Goal: Task Accomplishment & Management: Manage account settings

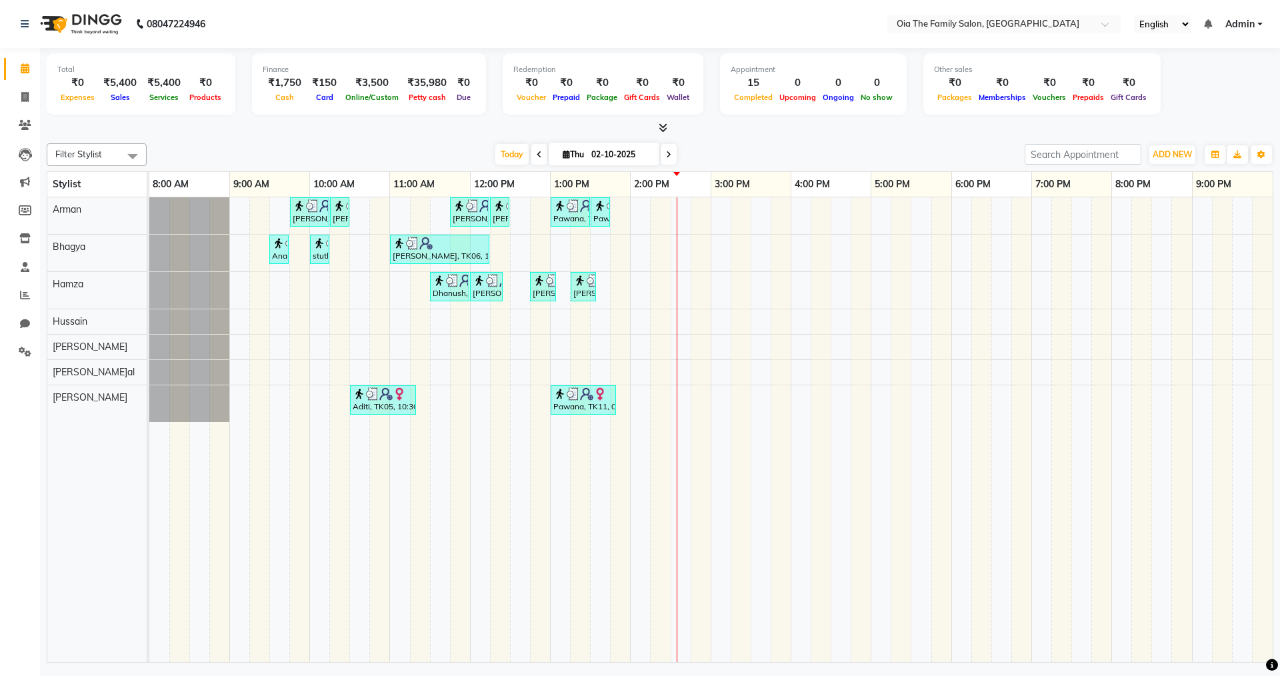
click at [645, 402] on div "[PERSON_NAME], TK04, 09:45 AM-10:15 AM, Hair Styling-Hair Cut (Men) [PERSON_NAM…" at bounding box center [710, 429] width 1123 height 465
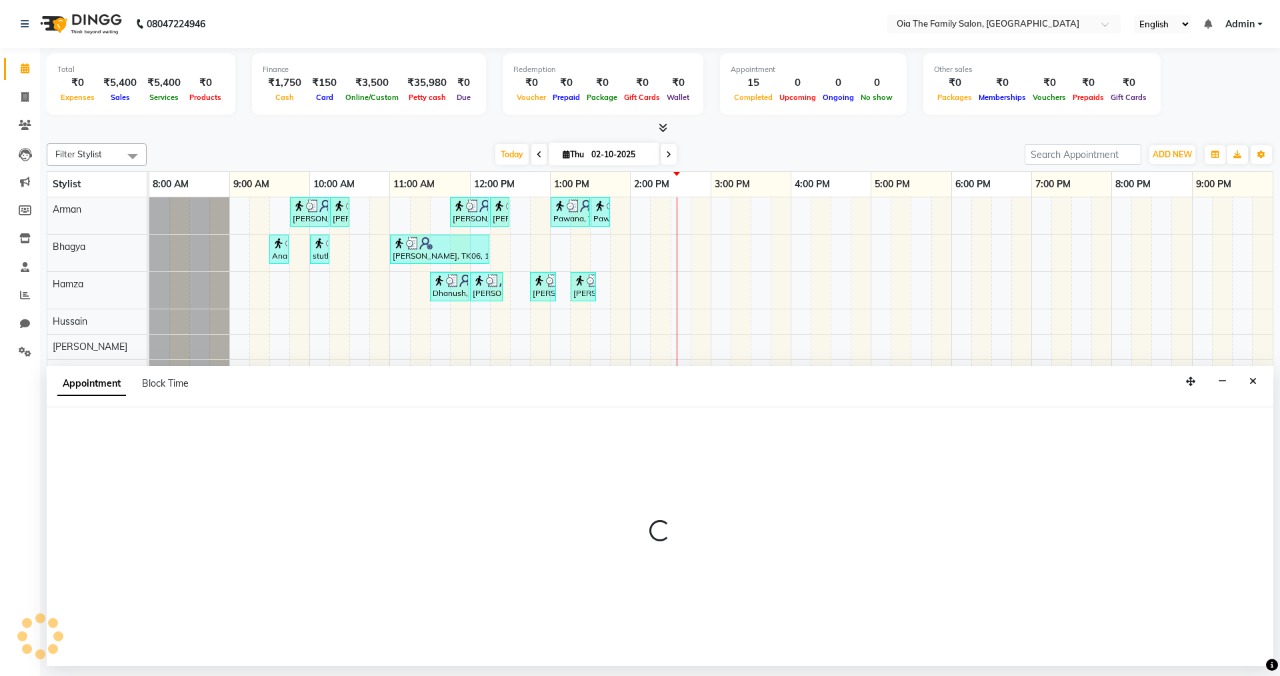
select select "93025"
select select "tentative"
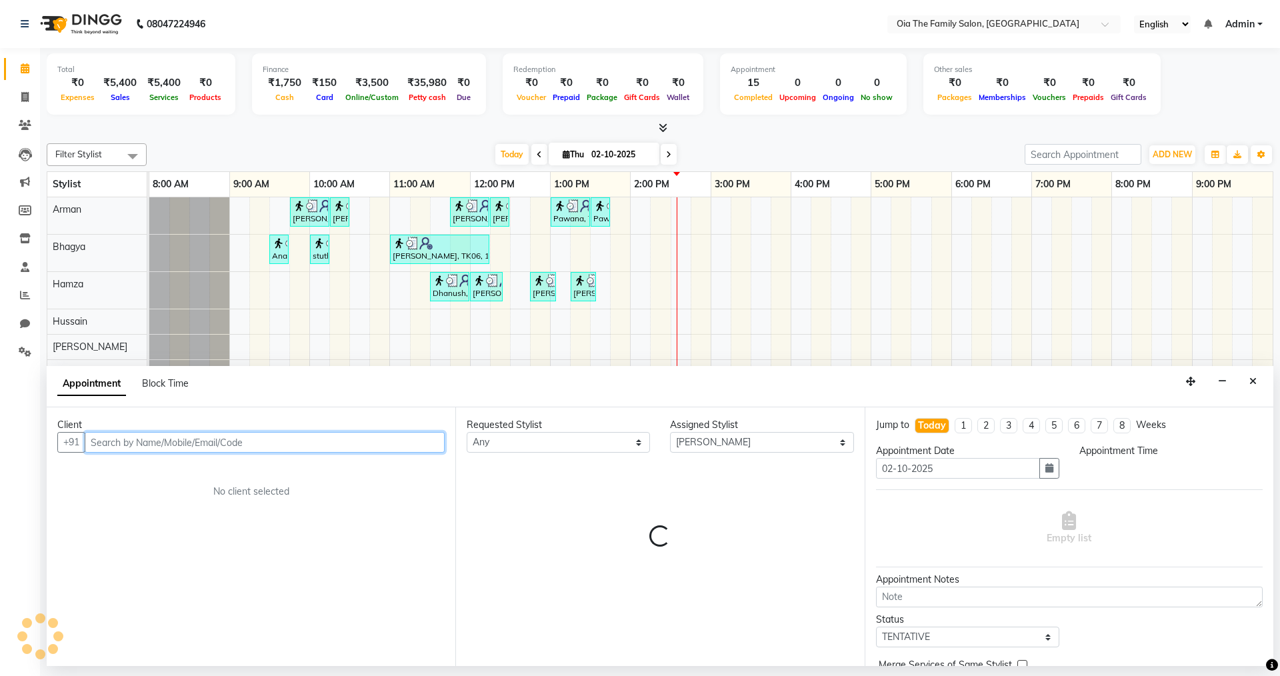
select select "840"
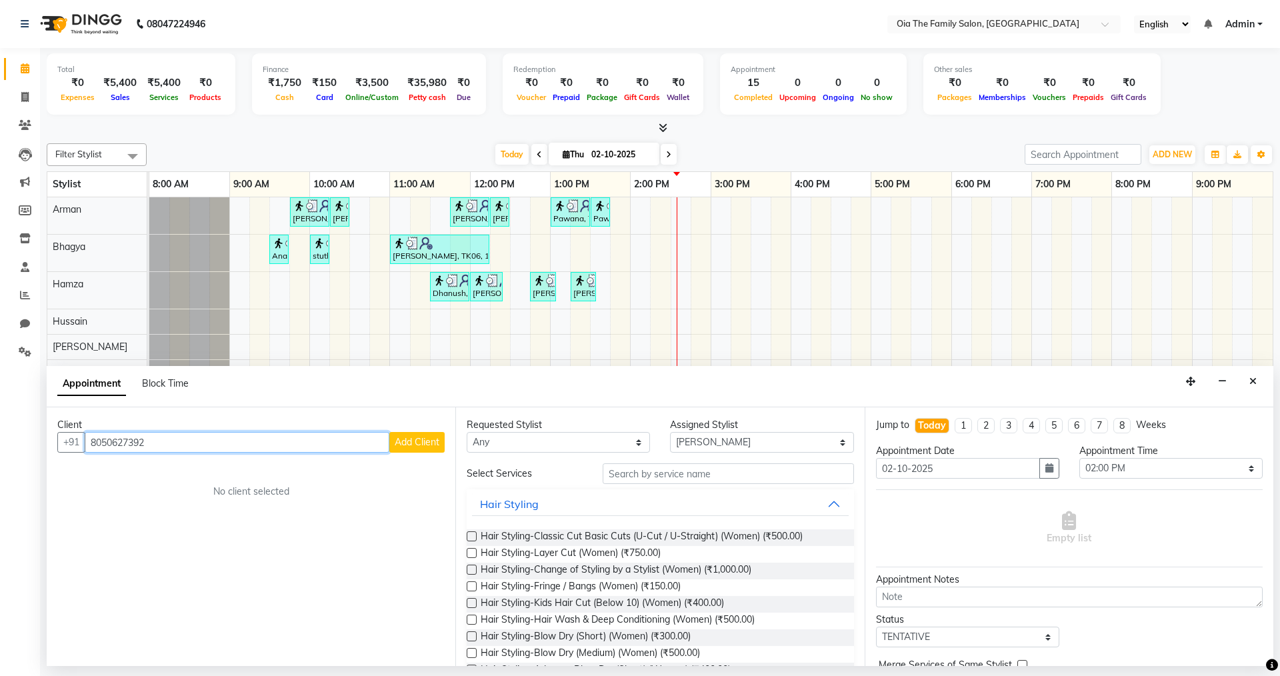
type input "8050627392"
click at [426, 445] on span "Add Client" at bounding box center [417, 442] width 45 height 12
select select "22"
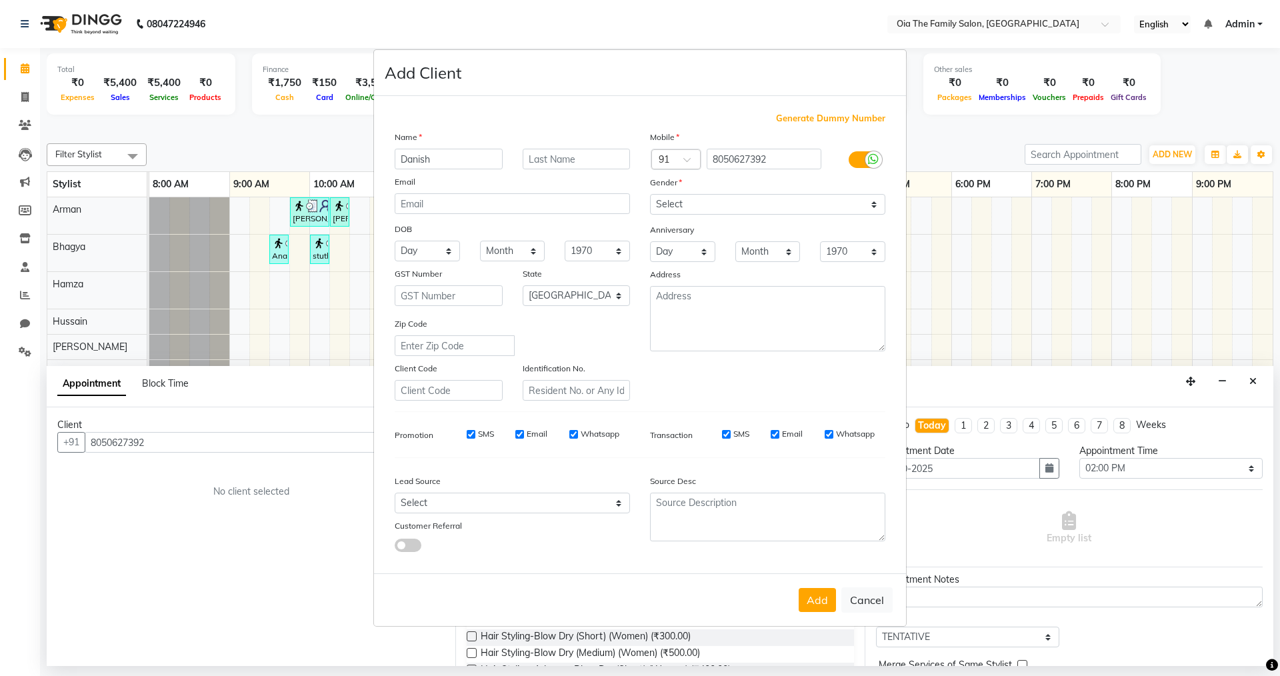
type input "Danish"
click at [669, 201] on select "Select [DEMOGRAPHIC_DATA] [DEMOGRAPHIC_DATA] Other Prefer Not To Say" at bounding box center [767, 204] width 235 height 21
select select "[DEMOGRAPHIC_DATA]"
click at [650, 194] on select "Select [DEMOGRAPHIC_DATA] [DEMOGRAPHIC_DATA] Other Prefer Not To Say" at bounding box center [767, 204] width 235 height 21
click at [814, 607] on button "Add" at bounding box center [816, 600] width 37 height 24
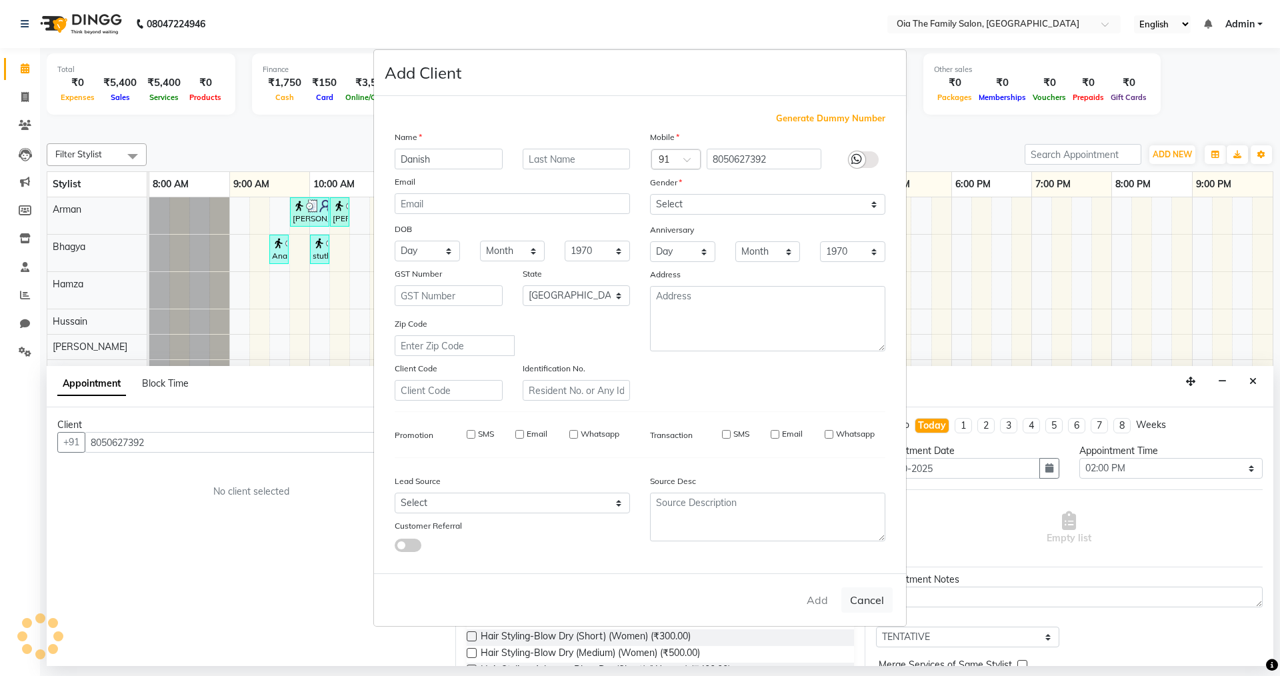
select select
select select "null"
select select
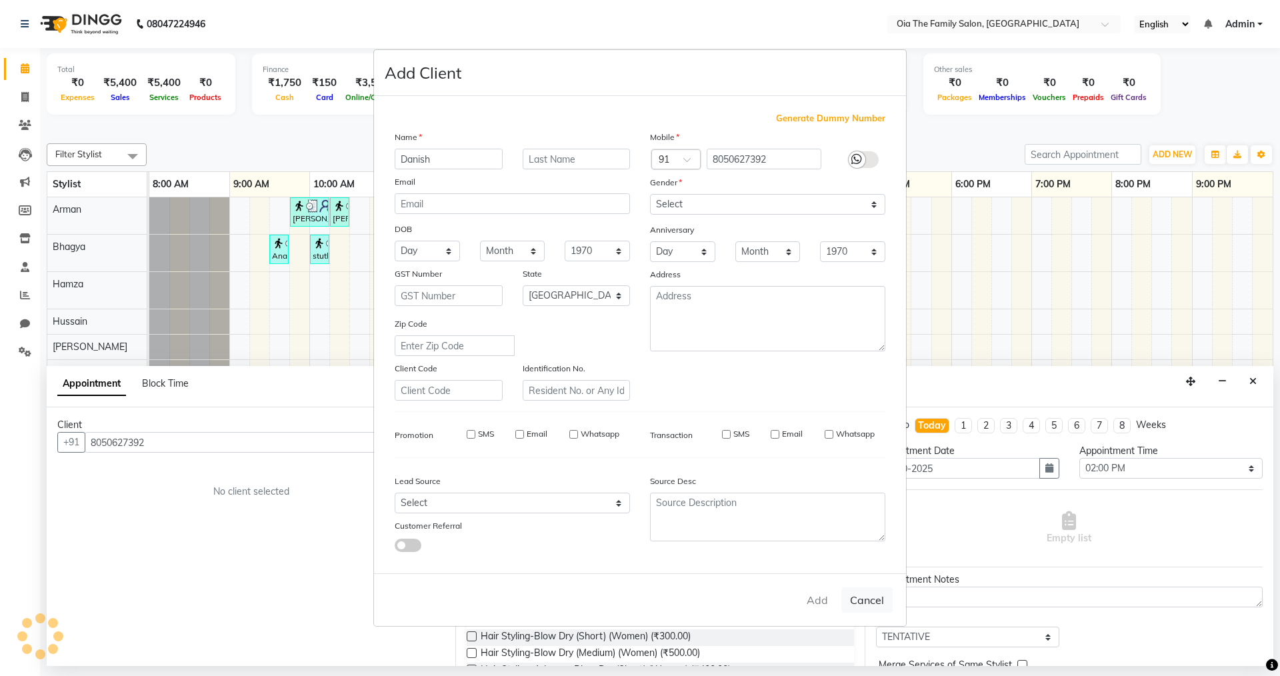
select select
checkbox input "false"
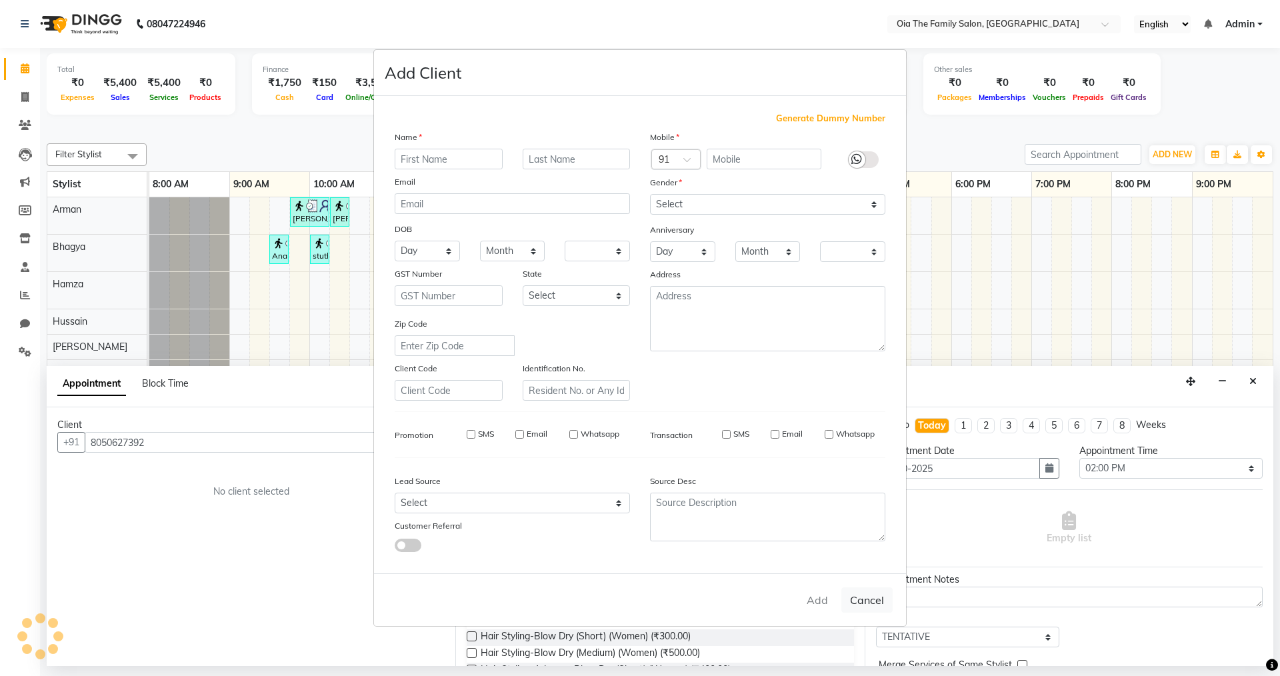
checkbox input "false"
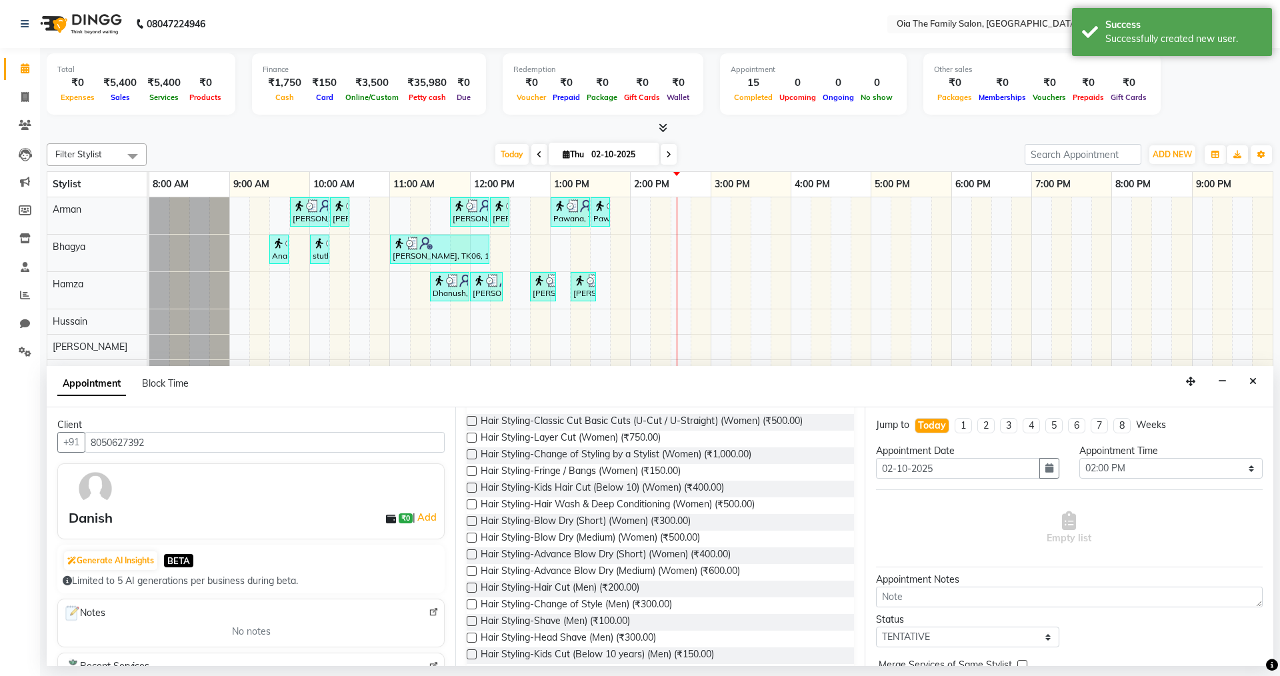
scroll to position [133, 0]
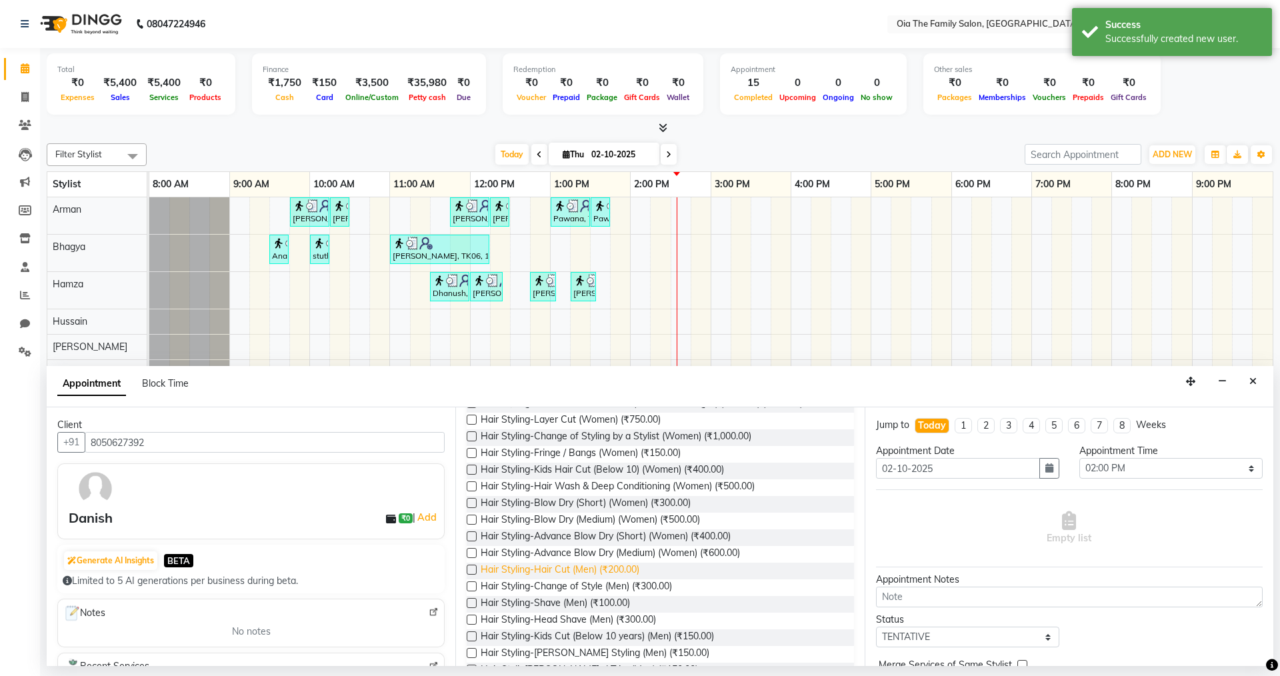
click at [623, 563] on span "Hair Styling-Hair Cut (Men) (₹200.00)" at bounding box center [560, 571] width 159 height 17
checkbox input "false"
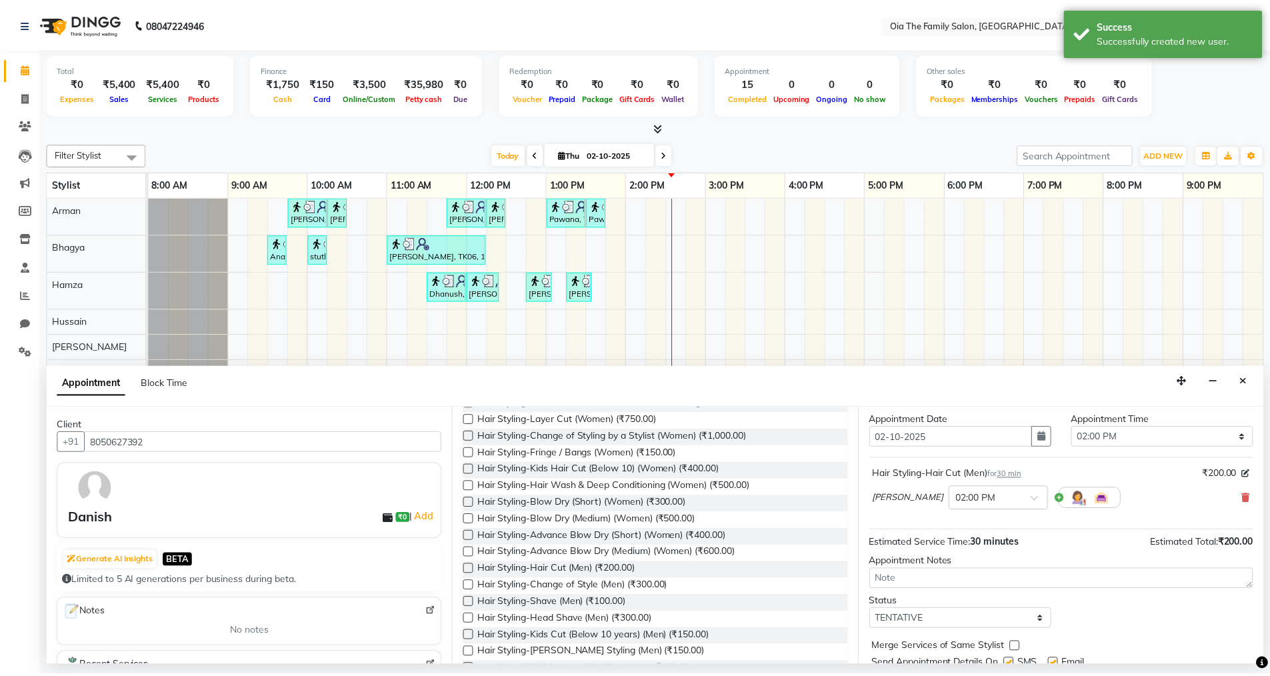
scroll to position [79, 0]
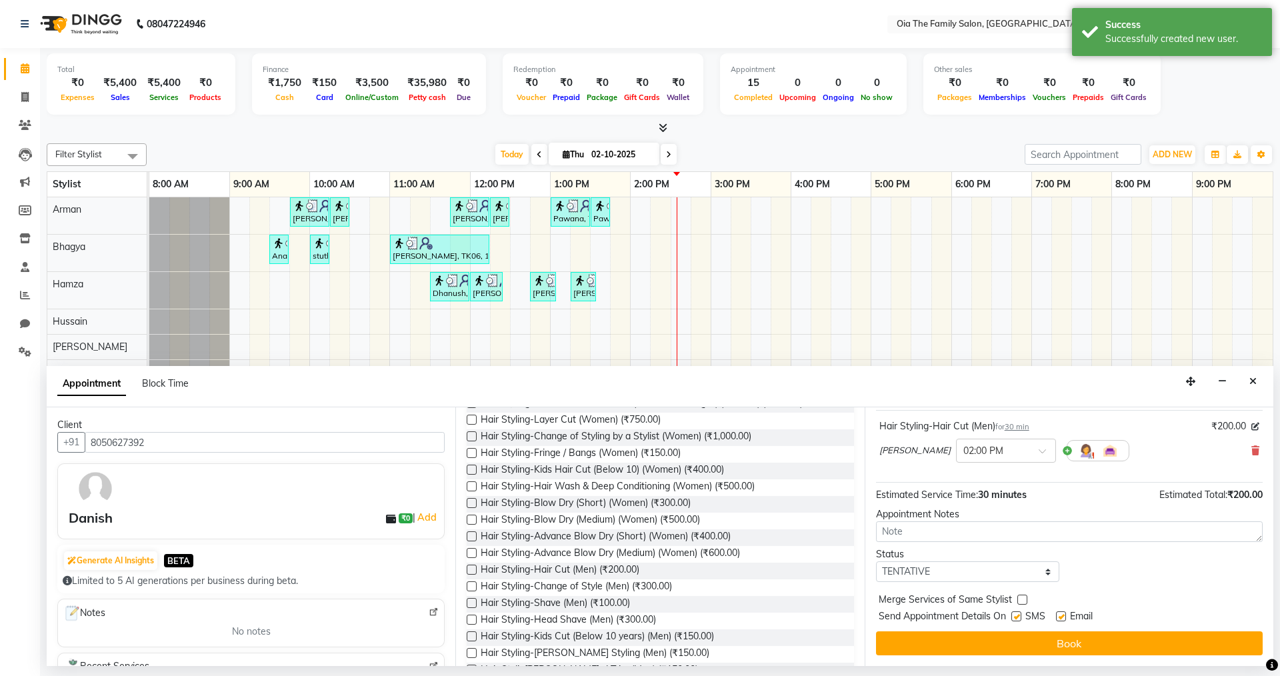
click at [1019, 616] on label at bounding box center [1016, 616] width 10 height 10
click at [1019, 616] on input "checkbox" at bounding box center [1015, 617] width 9 height 9
checkbox input "false"
click at [1062, 620] on label at bounding box center [1061, 616] width 10 height 10
click at [1062, 620] on input "checkbox" at bounding box center [1060, 617] width 9 height 9
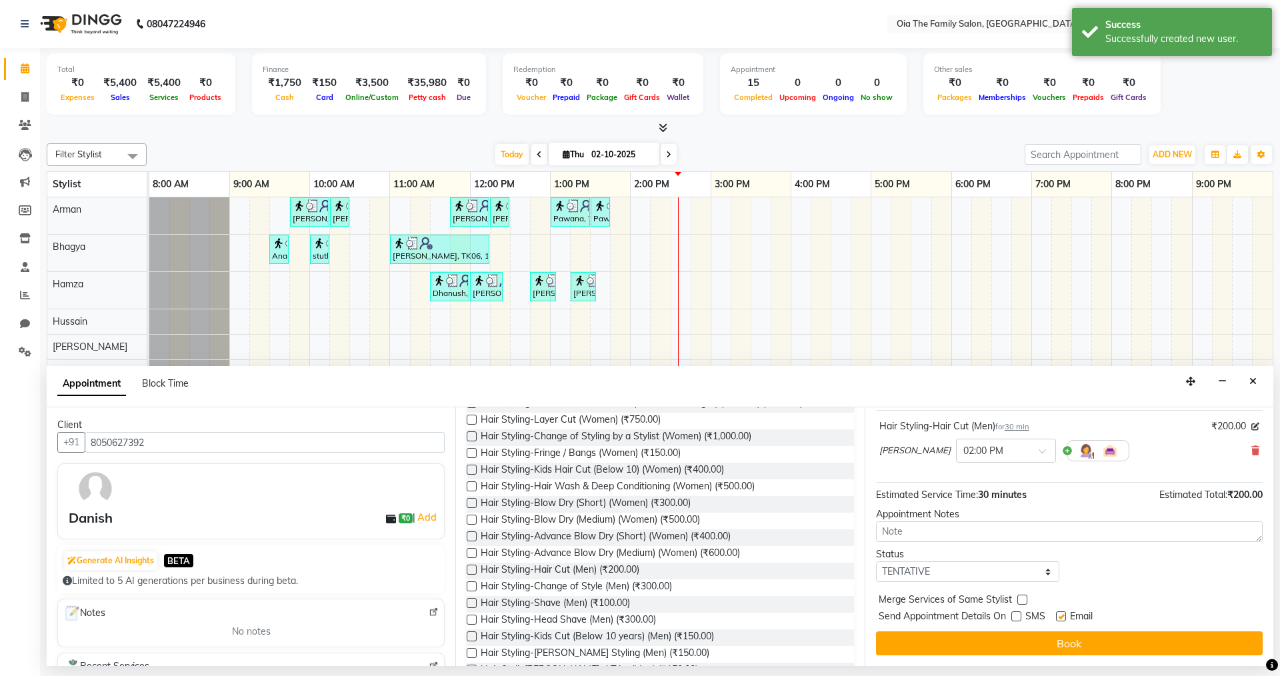
checkbox input "false"
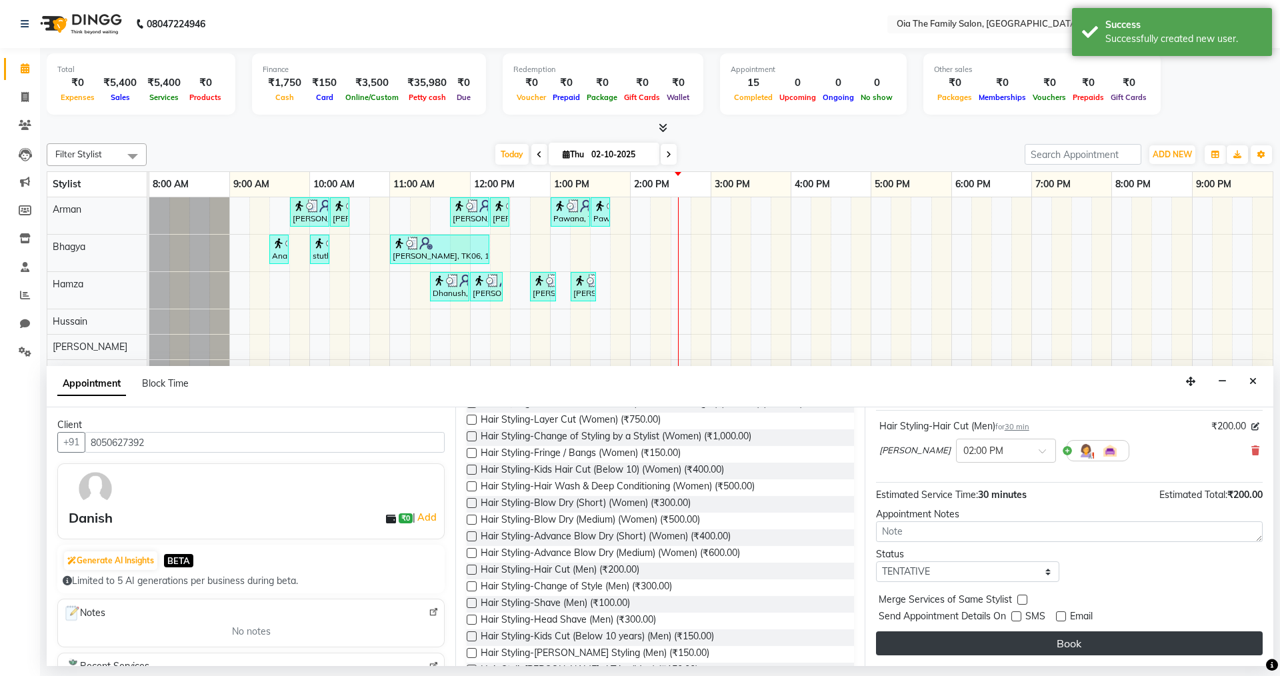
click at [1061, 635] on button "Book" at bounding box center [1069, 643] width 387 height 24
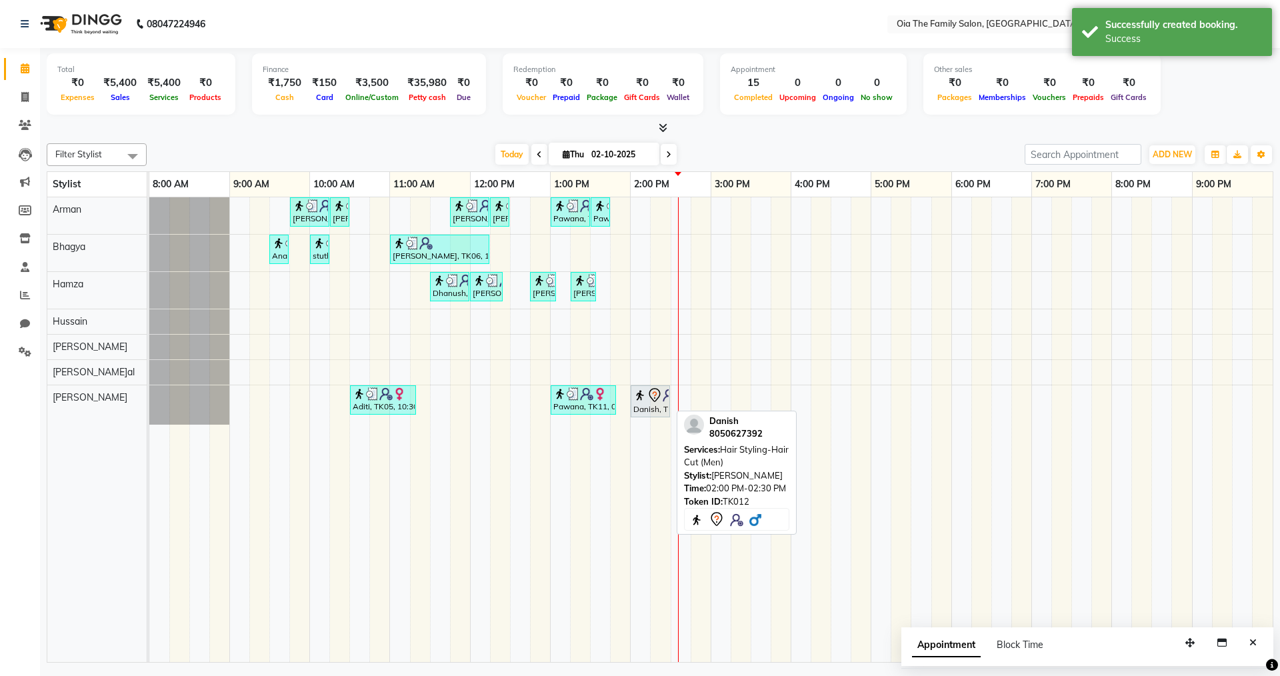
click at [638, 405] on div "Danish, TK12, 02:00 PM-02:30 PM, Hair Styling-Hair Cut (Men)" at bounding box center [650, 401] width 37 height 28
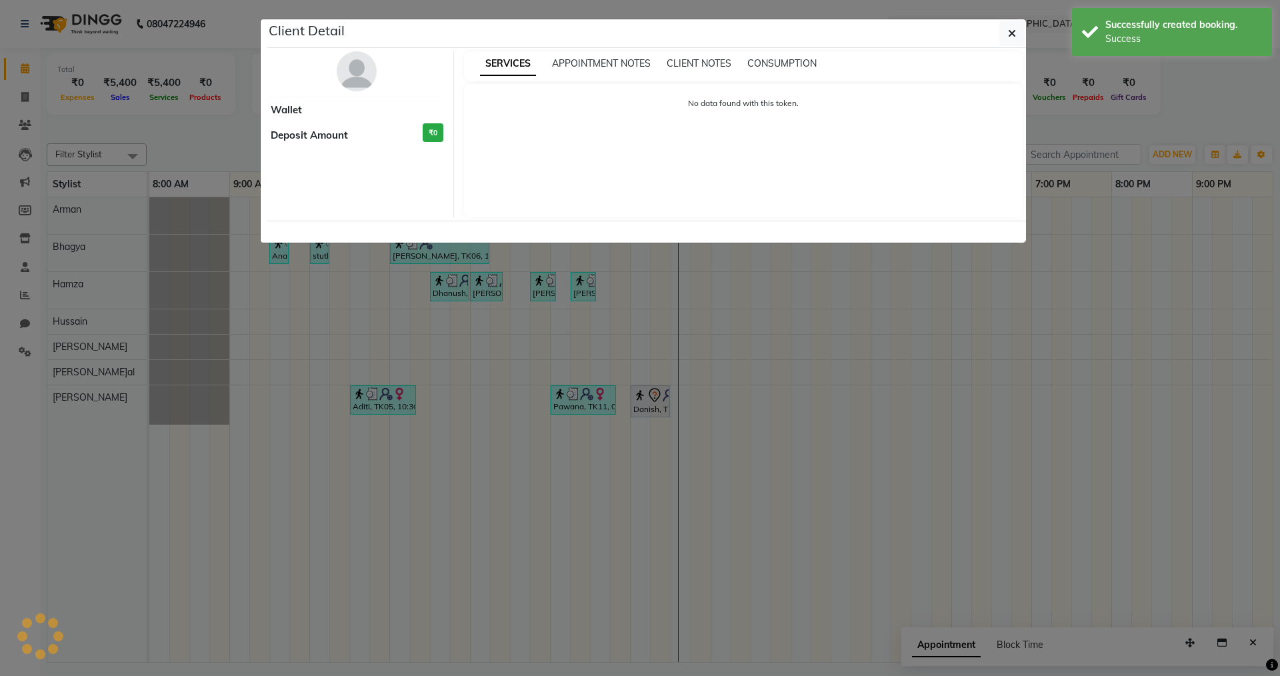
select select "7"
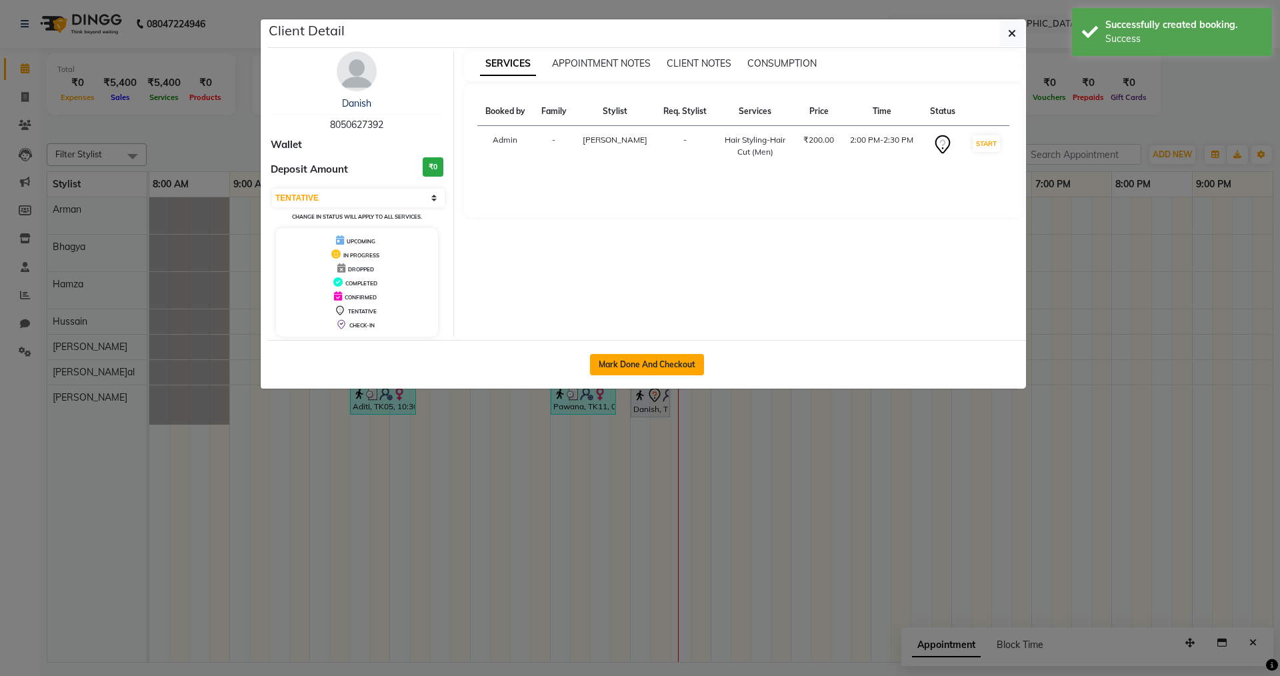
click at [682, 371] on button "Mark Done And Checkout" at bounding box center [647, 364] width 114 height 21
select select "service"
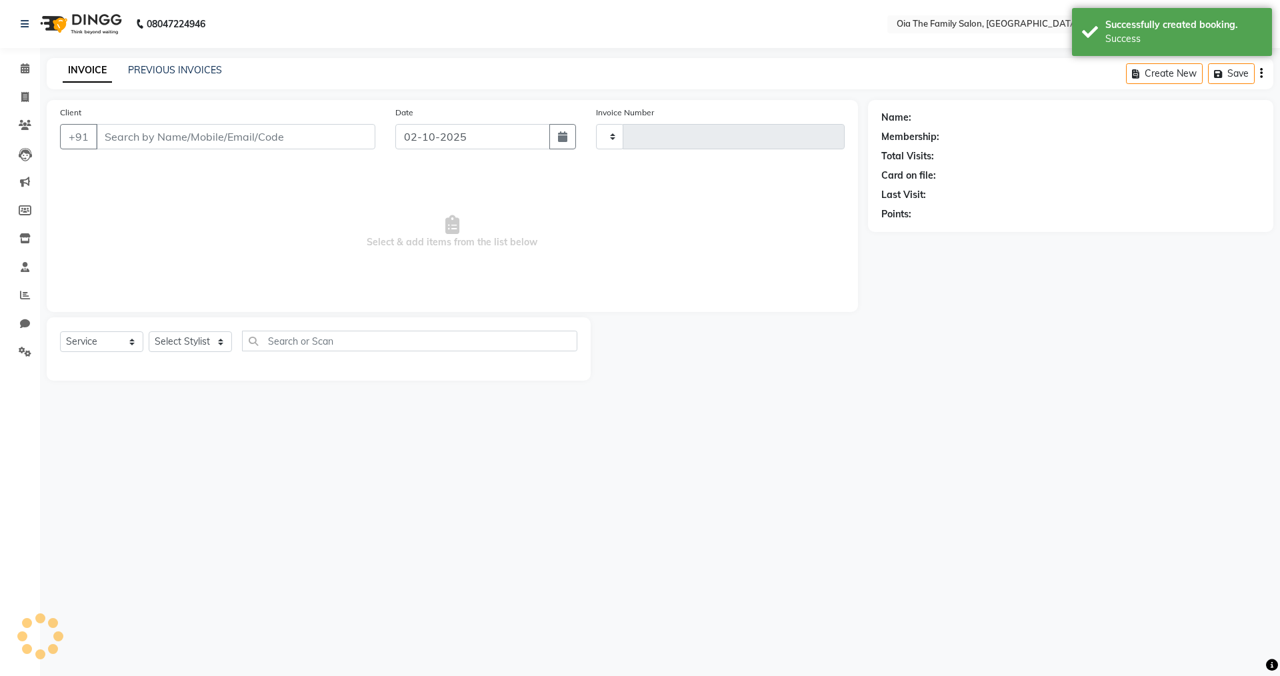
type input "0118"
select select "9113"
type input "8050627392"
select select "93025"
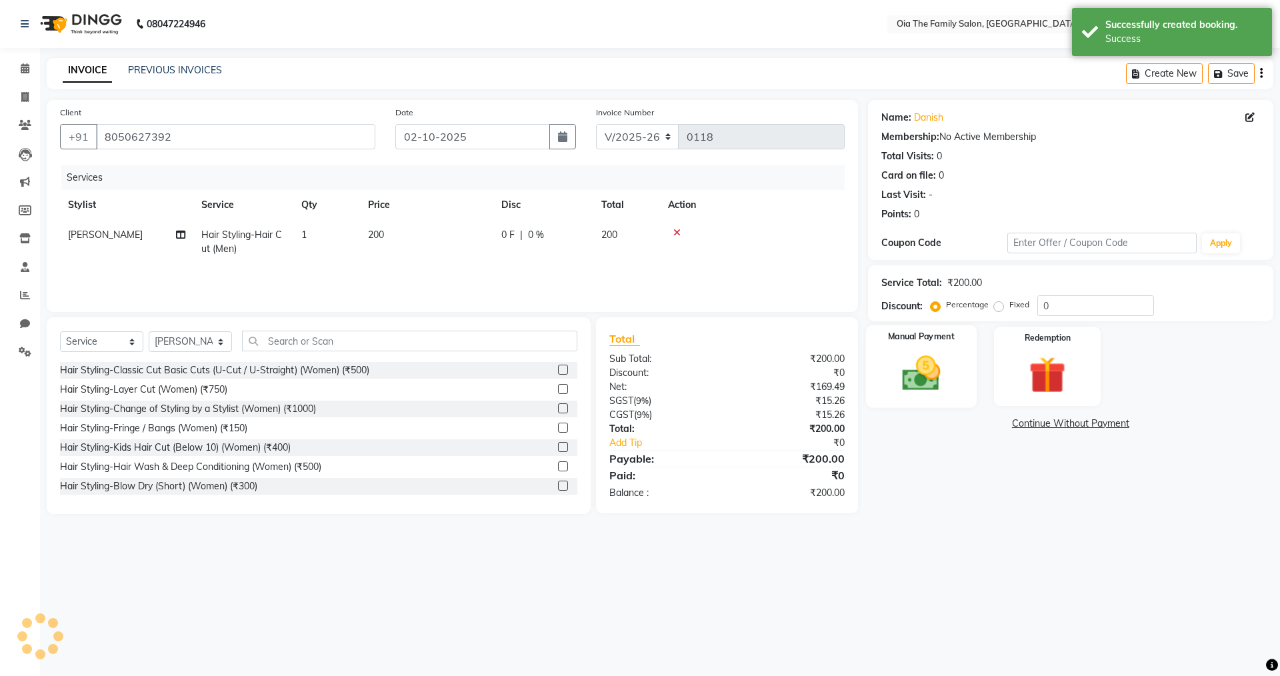
click at [930, 371] on img at bounding box center [921, 373] width 62 height 44
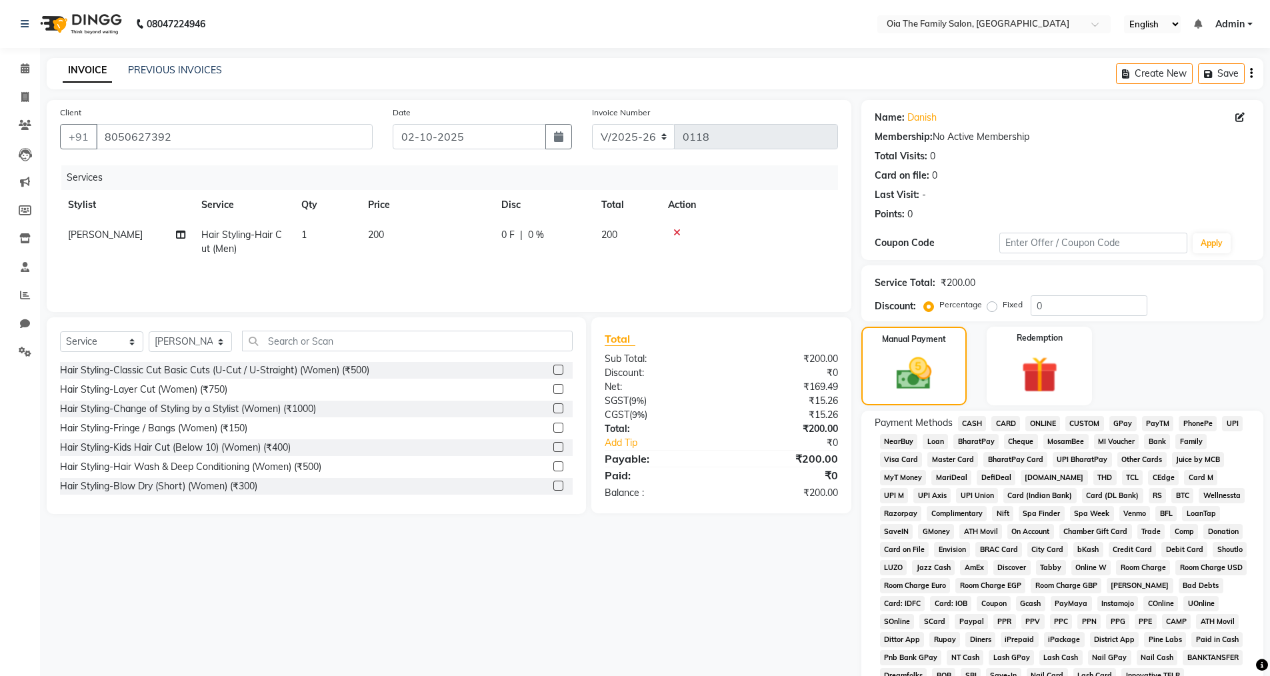
click at [1230, 428] on span "UPI" at bounding box center [1232, 423] width 21 height 15
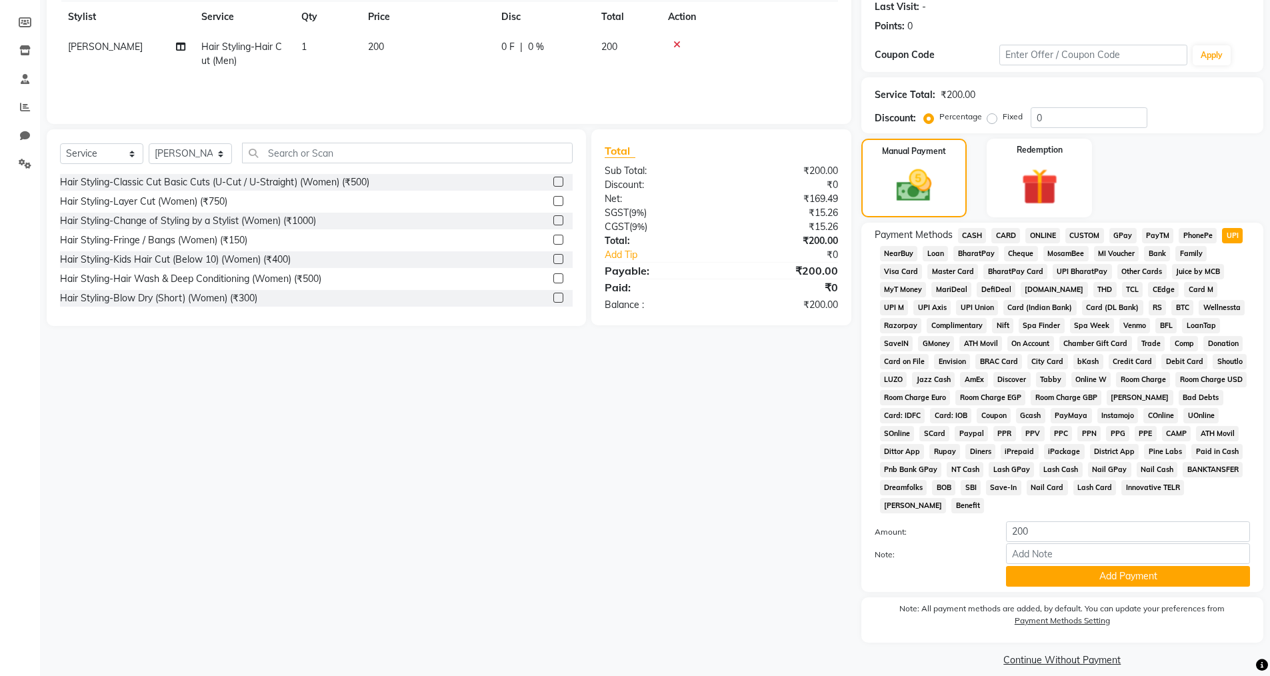
scroll to position [202, 0]
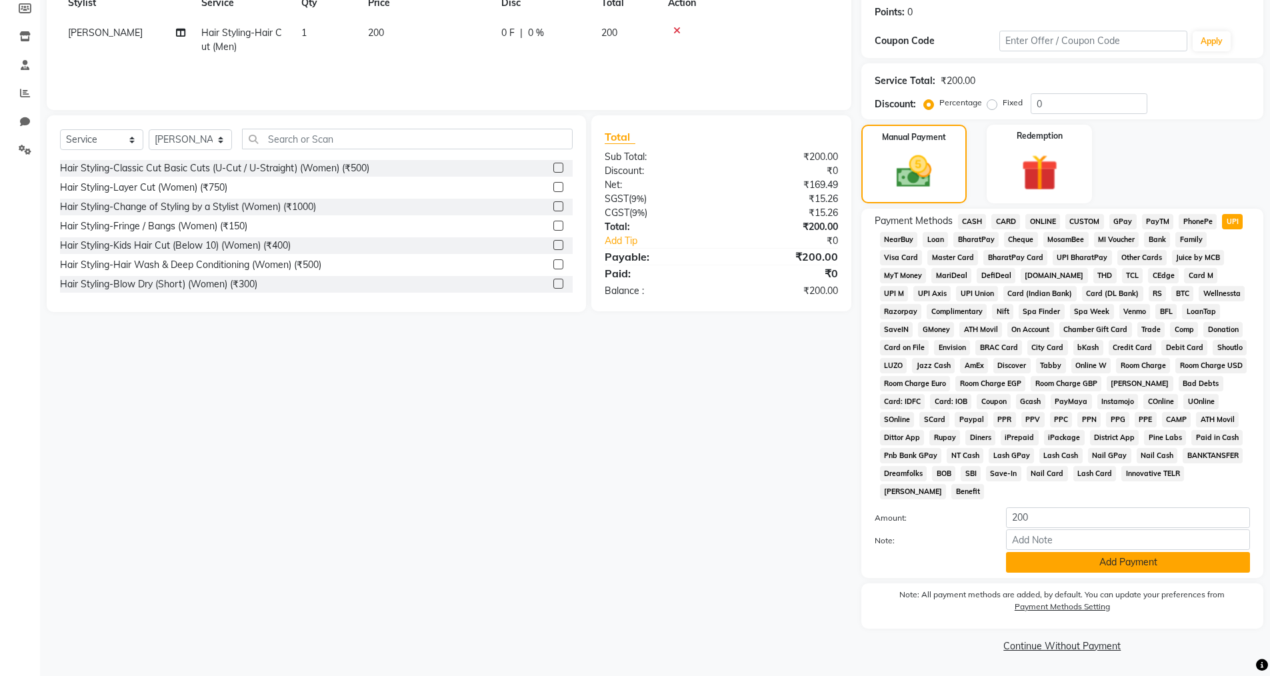
click at [1100, 557] on button "Add Payment" at bounding box center [1128, 562] width 244 height 21
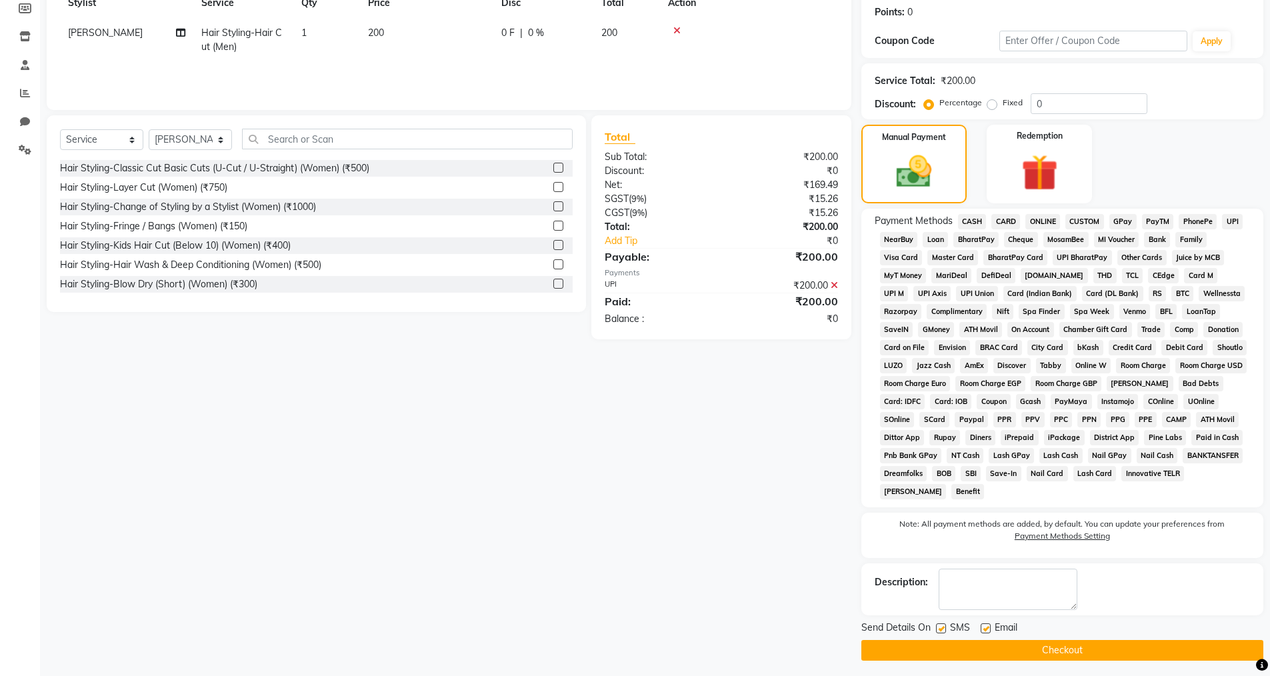
click at [988, 625] on label at bounding box center [985, 628] width 10 height 10
click at [988, 625] on input "checkbox" at bounding box center [984, 629] width 9 height 9
checkbox input "false"
click at [943, 625] on label at bounding box center [941, 628] width 10 height 10
click at [943, 625] on input "checkbox" at bounding box center [940, 629] width 9 height 9
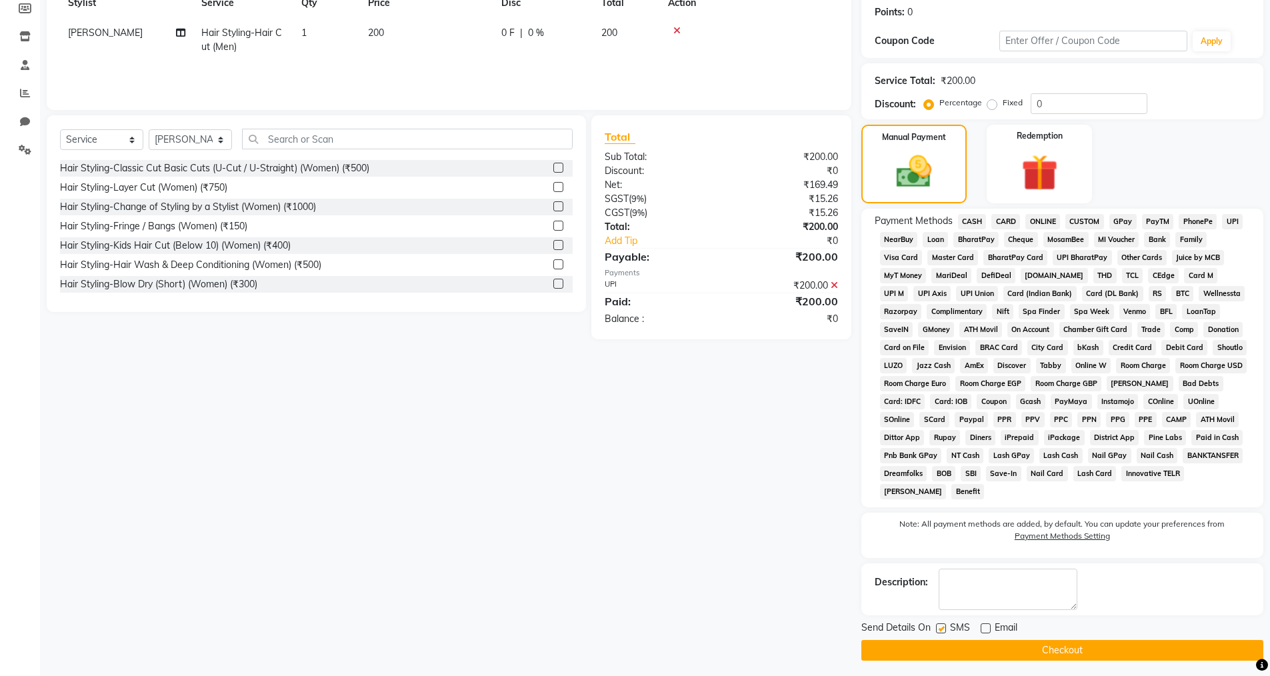
checkbox input "false"
click at [939, 639] on div "Send Details On SMS Email Checkout" at bounding box center [1062, 641] width 402 height 40
click at [937, 653] on button "Checkout" at bounding box center [1062, 650] width 402 height 21
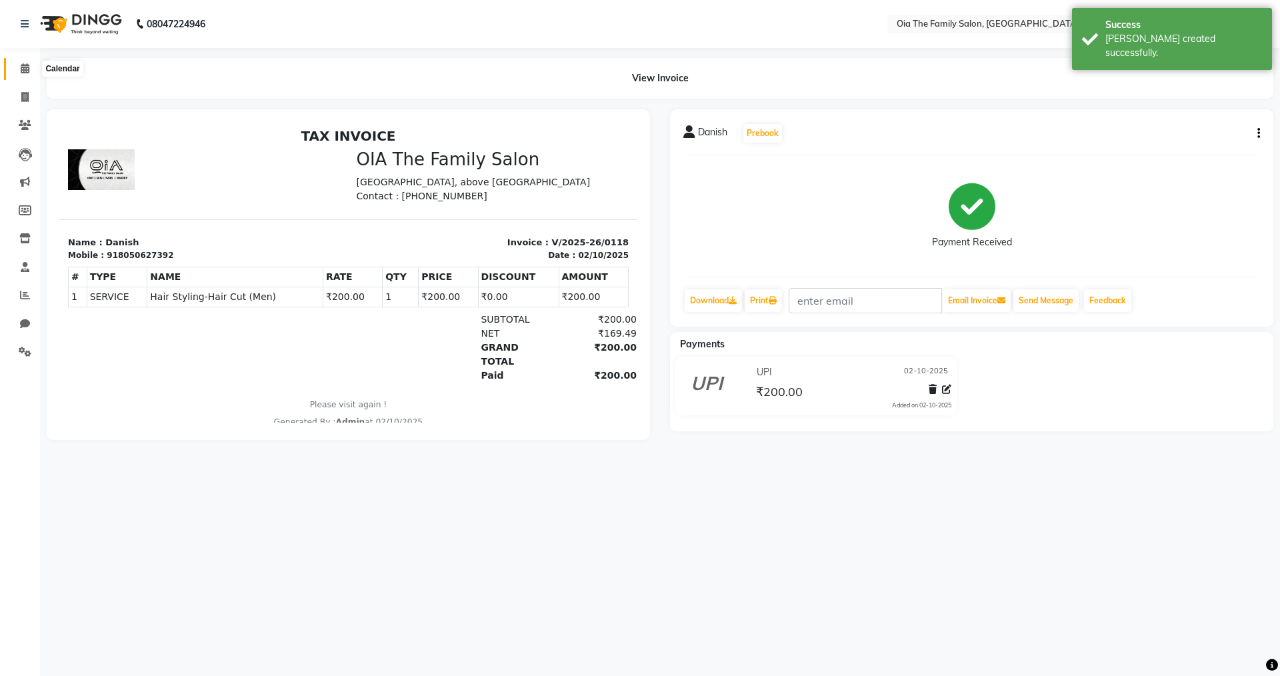
click at [25, 69] on icon at bounding box center [25, 68] width 9 height 10
